Goal: Check status: Check status

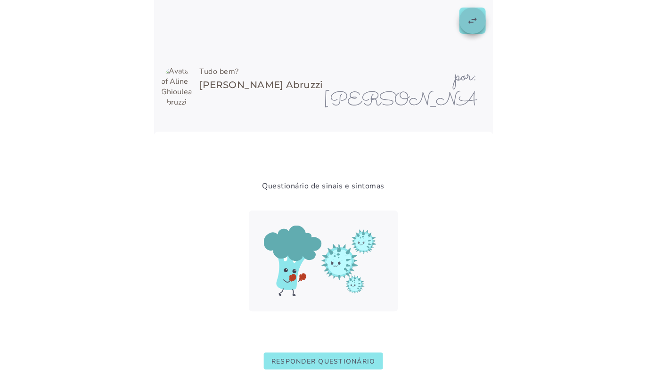
click at [0, 0] on slot "swap_horiz" at bounding box center [0, 0] width 0 height 0
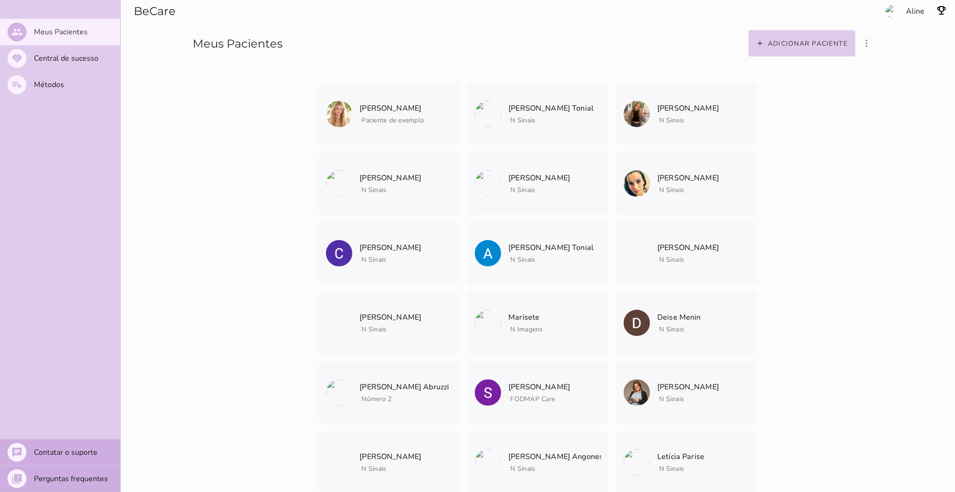
scroll to position [2790, 0]
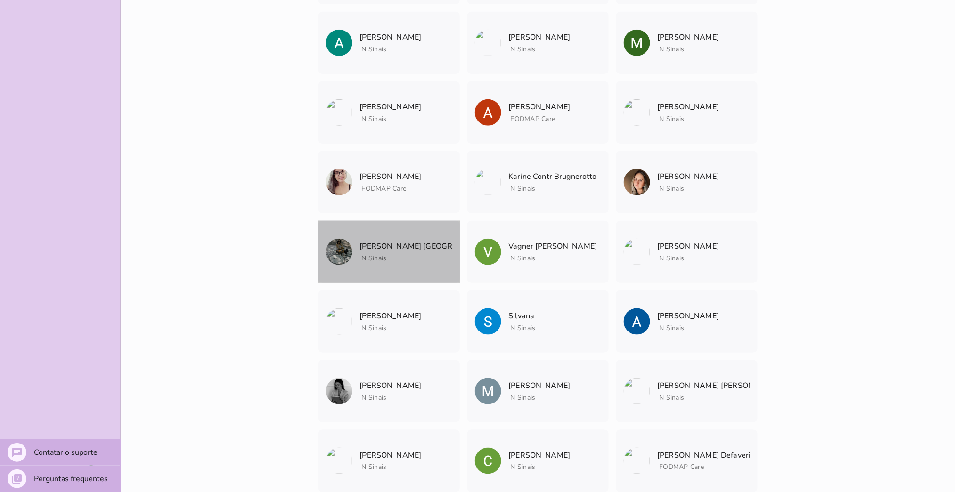
click at [393, 262] on mwc-list-item "[PERSON_NAME] [GEOGRAPHIC_DATA] N Sinais Arquivar paciente Quando você finaliza…" at bounding box center [388, 252] width 141 height 62
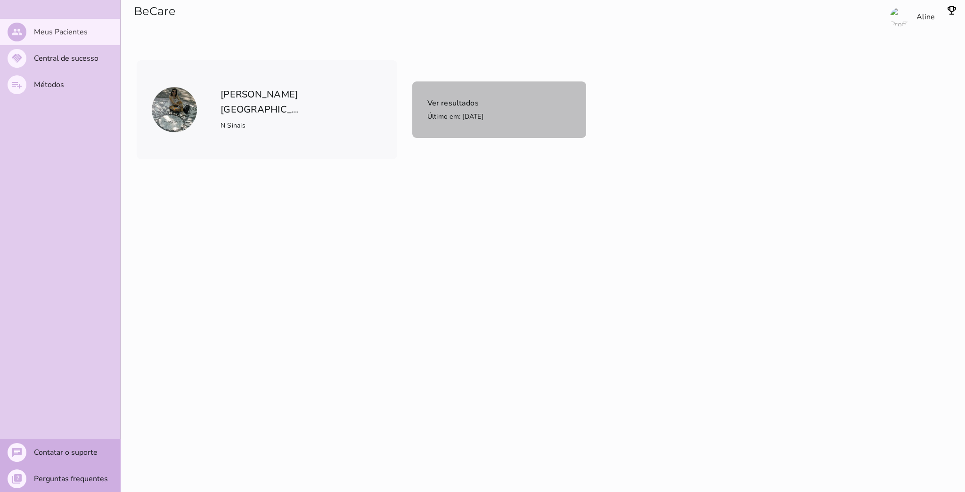
click at [469, 132] on mwc-list-item "Ver resultados Último em: [DATE]" at bounding box center [499, 110] width 174 height 57
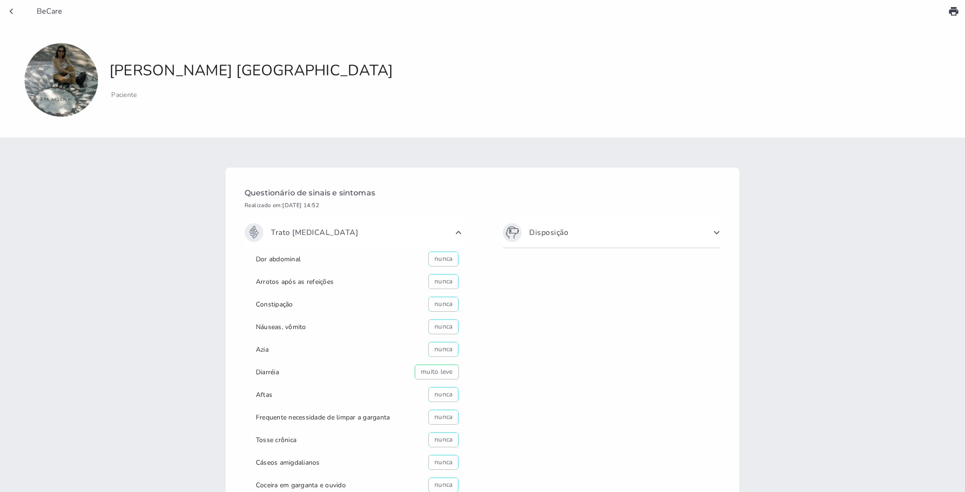
scroll to position [255, 0]
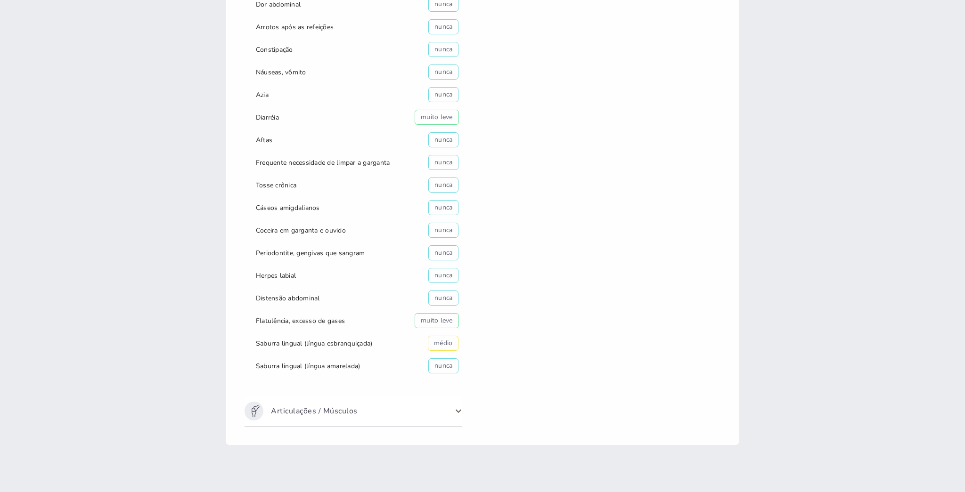
click at [456, 389] on span at bounding box center [458, 411] width 15 height 15
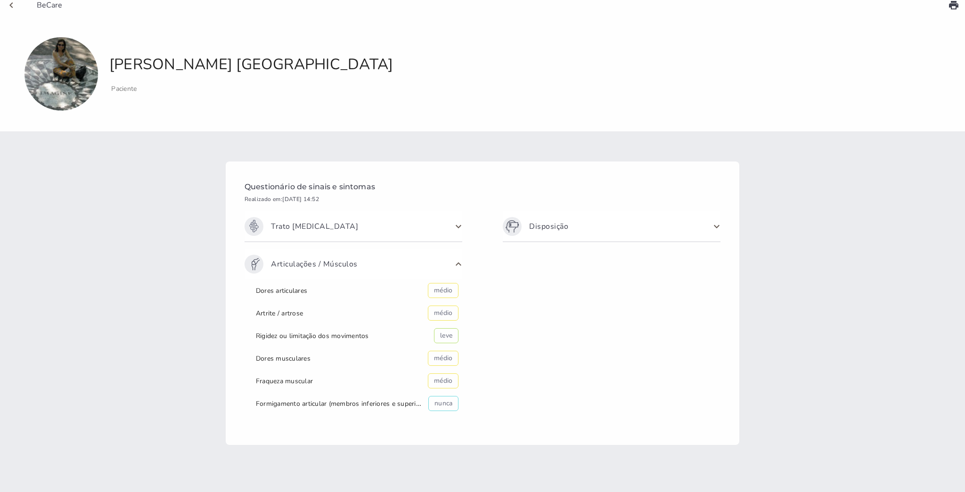
scroll to position [6, 0]
click at [646, 229] on span at bounding box center [716, 226] width 15 height 15
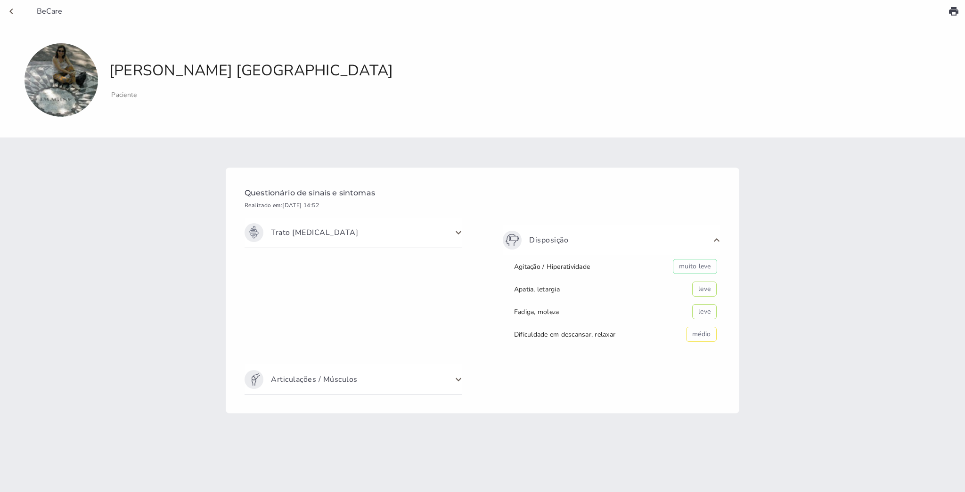
scroll to position [0, 0]
click at [646, 389] on symptom-questionnaire-response-show-page at bounding box center [482, 246] width 965 height 492
click at [456, 375] on span at bounding box center [458, 379] width 15 height 15
